Goal: Find specific page/section: Find specific page/section

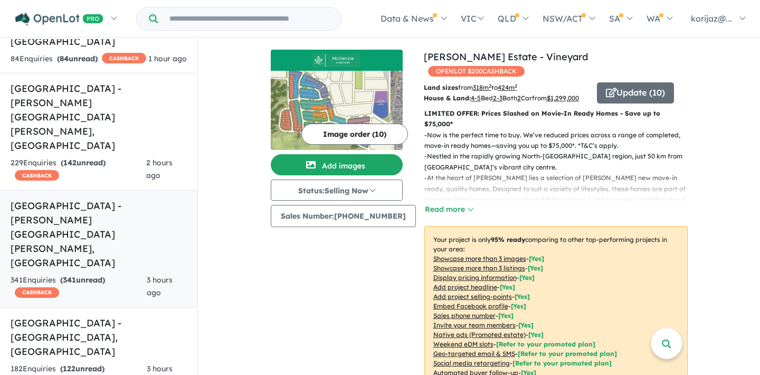
scroll to position [162, 0]
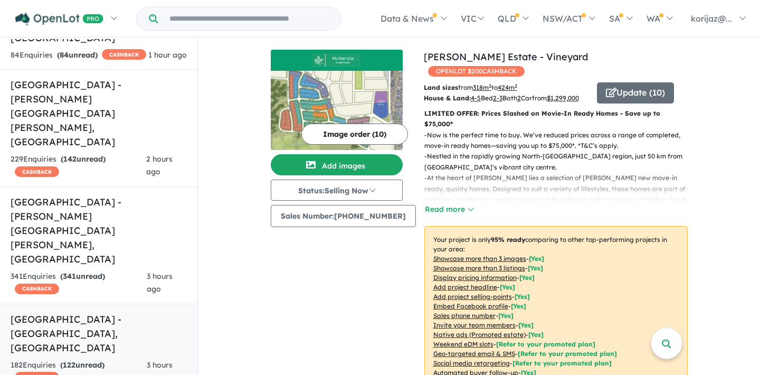
click at [109, 312] on h5 "Watagan Park Estate - Cooranbong , NSW" at bounding box center [99, 333] width 176 height 43
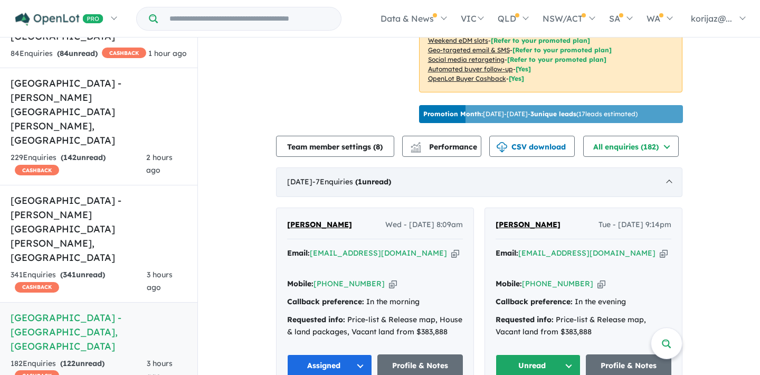
scroll to position [303, 0]
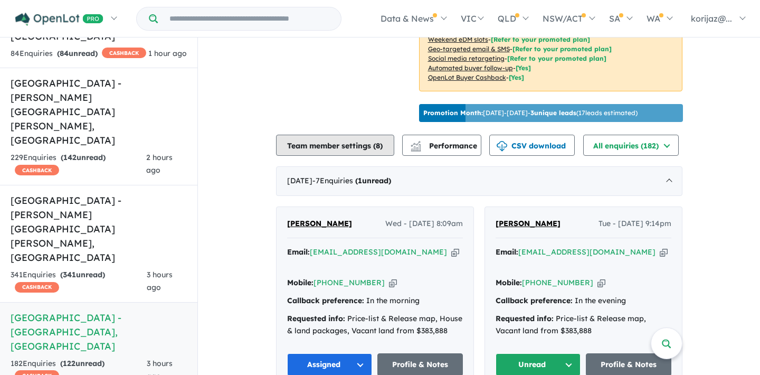
click at [358, 150] on button "Team member settings ( 8 )" at bounding box center [335, 145] width 118 height 21
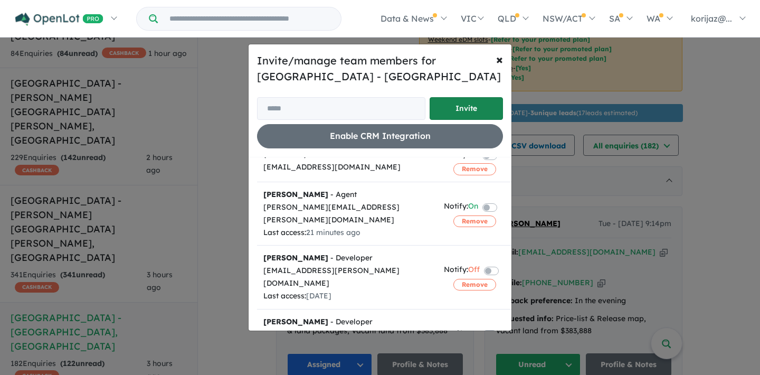
scroll to position [187, 0]
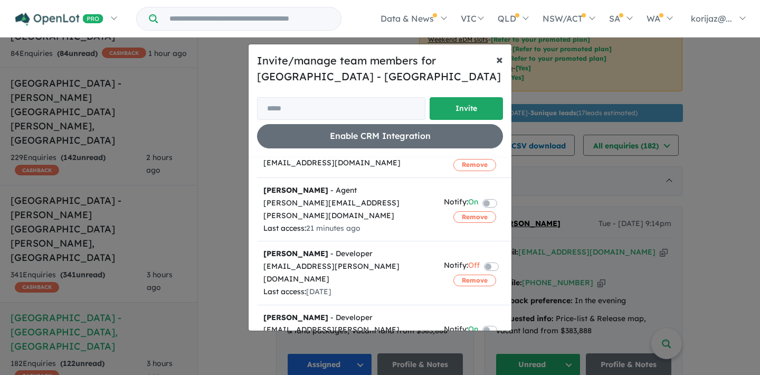
click at [497, 62] on span "×" at bounding box center [499, 59] width 7 height 16
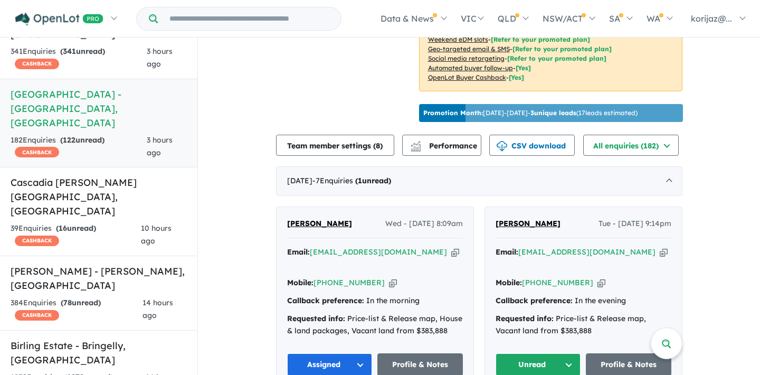
scroll to position [366, 0]
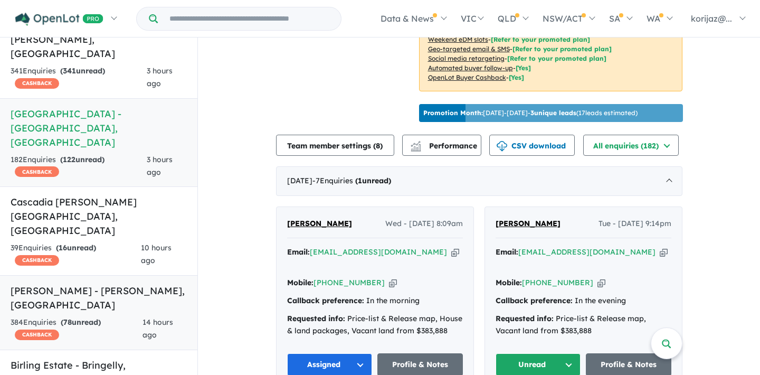
click at [121, 283] on h5 "Oran Park - Oran Park , NSW" at bounding box center [99, 297] width 176 height 28
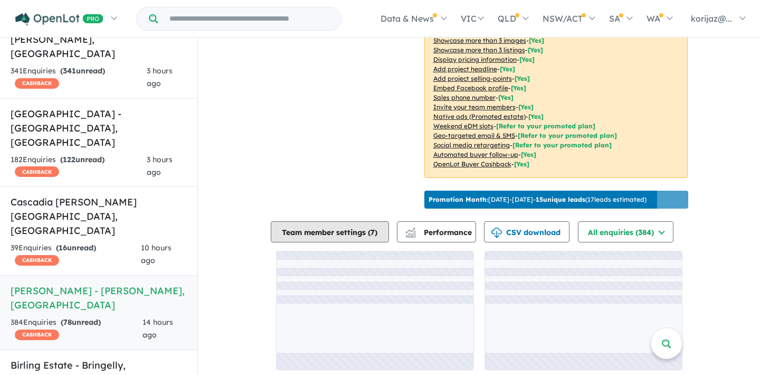
scroll to position [237, 0]
click at [323, 222] on button "Team member settings ( 7 )" at bounding box center [330, 232] width 118 height 21
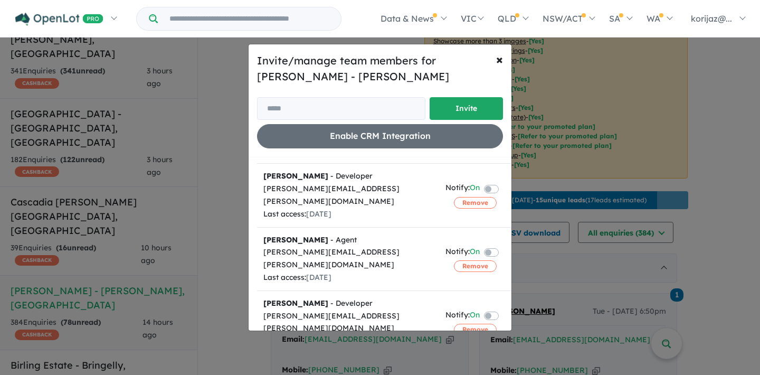
scroll to position [2, 0]
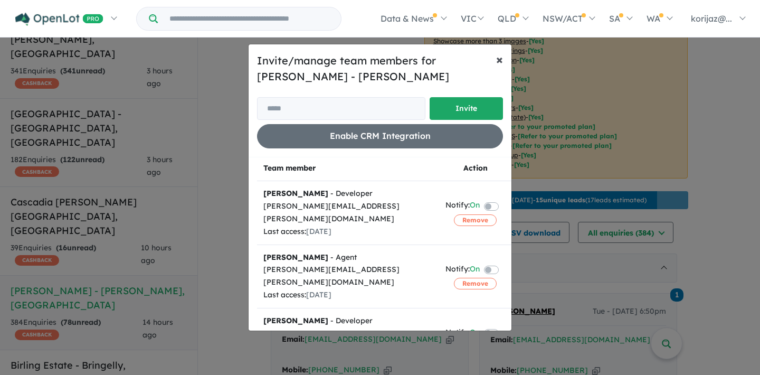
click at [498, 62] on span "×" at bounding box center [499, 59] width 7 height 16
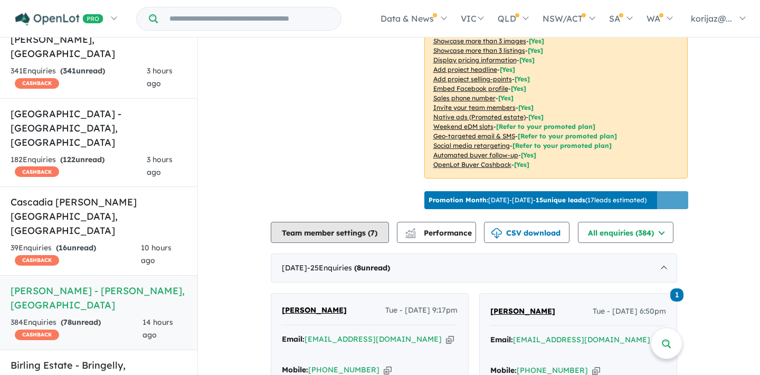
click at [377, 227] on button "Team member settings ( 7 )" at bounding box center [330, 232] width 118 height 21
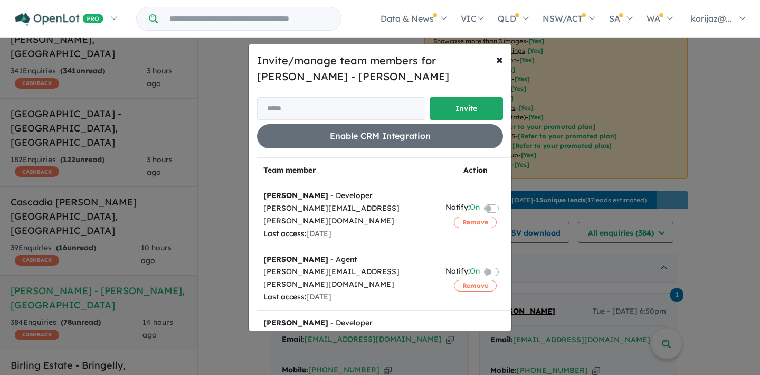
click at [299, 13] on input "Try estate name, suburb, builder or developer" at bounding box center [249, 18] width 179 height 23
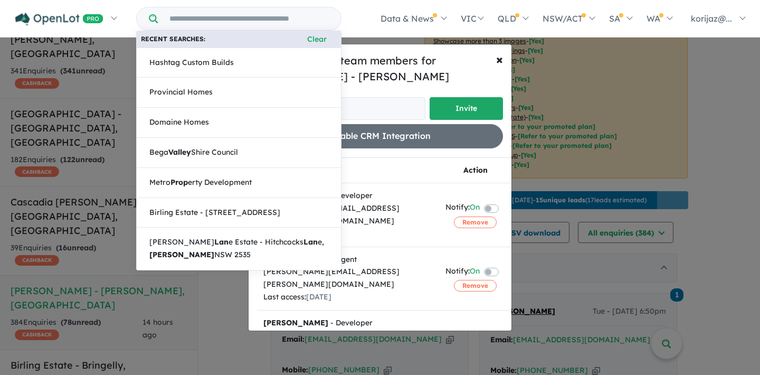
click at [299, 13] on input "Try estate name, suburb, builder or developer" at bounding box center [249, 18] width 179 height 23
click at [309, 43] on button "Clear" at bounding box center [317, 39] width 40 height 12
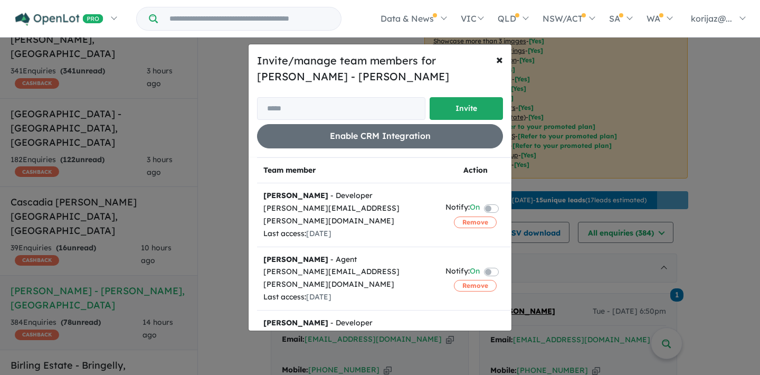
click at [283, 24] on input "Try estate name, suburb, builder or developer" at bounding box center [249, 18] width 179 height 23
click at [502, 60] on span "×" at bounding box center [499, 59] width 7 height 16
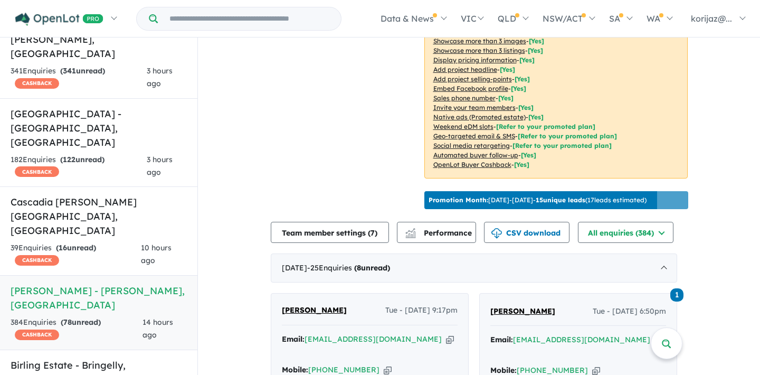
click at [275, 28] on input "Try estate name, suburb, builder or developer" at bounding box center [249, 18] width 179 height 23
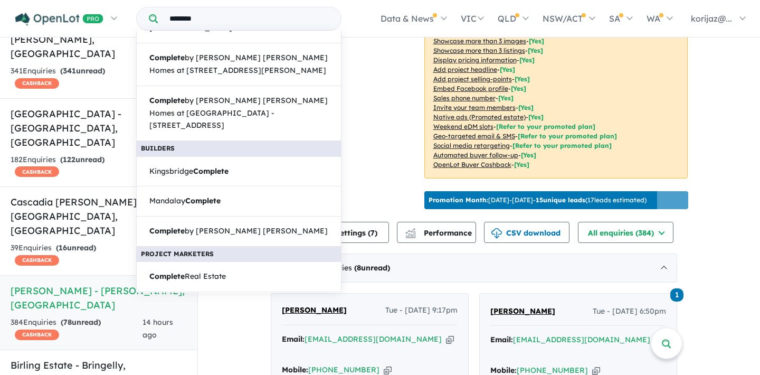
scroll to position [165, 0]
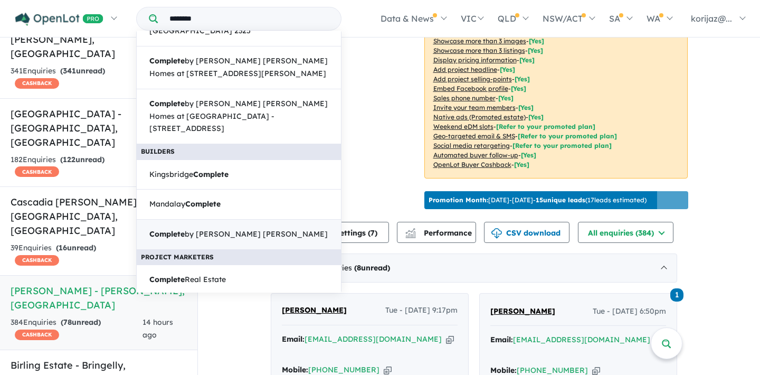
type input "********"
click at [215, 228] on span "Complete by McDonald Jones" at bounding box center [238, 234] width 178 height 13
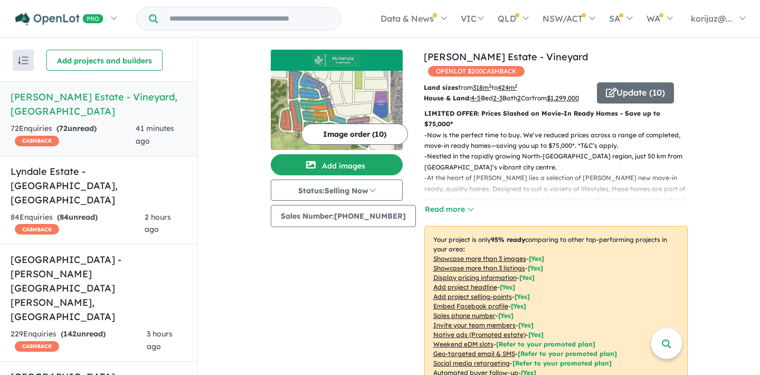
click at [280, 14] on input "Try estate name, suburb, builder or developer" at bounding box center [249, 18] width 179 height 23
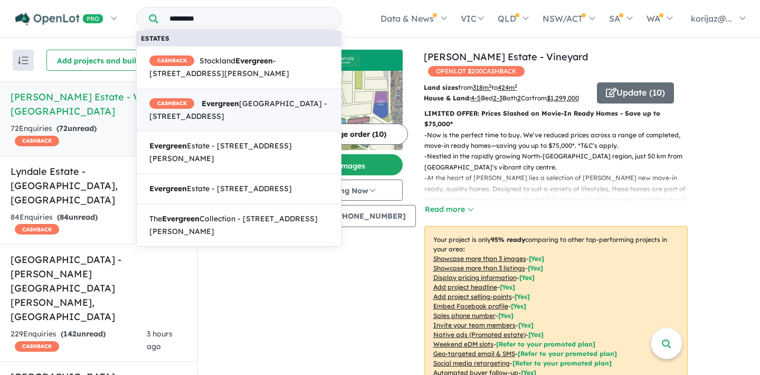
type input "*********"
click at [261, 103] on span "CASHBACK Evergreen [STREET_ADDRESS]" at bounding box center [238, 110] width 179 height 25
